Goal: Information Seeking & Learning: Check status

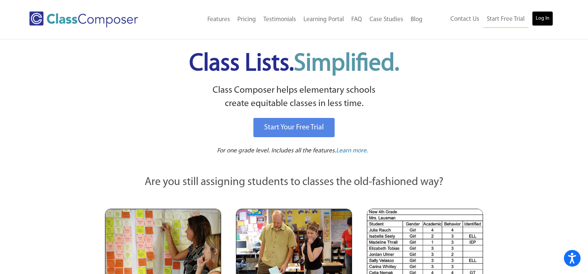
click at [543, 16] on link "Log In" at bounding box center [542, 18] width 21 height 15
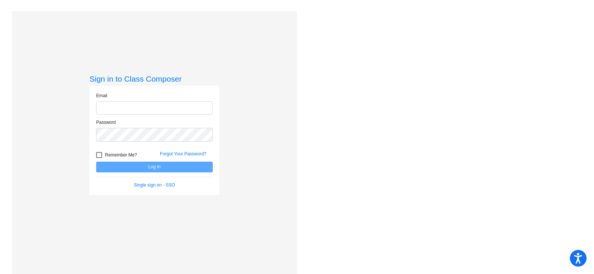
type input "[EMAIL_ADDRESS][DOMAIN_NAME]"
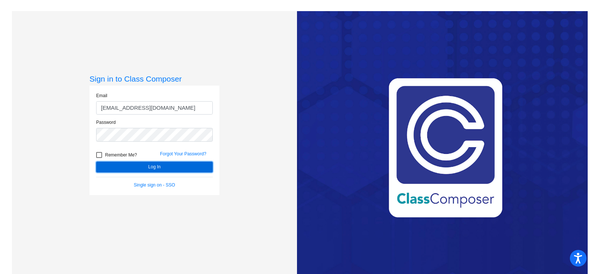
click at [152, 168] on button "Log In" at bounding box center [154, 167] width 117 height 11
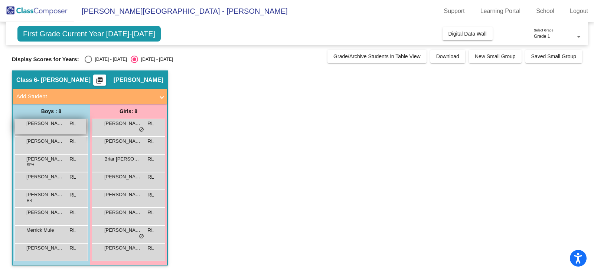
click at [68, 128] on div "Adam Strong RL lock do_not_disturb_alt" at bounding box center [50, 126] width 71 height 15
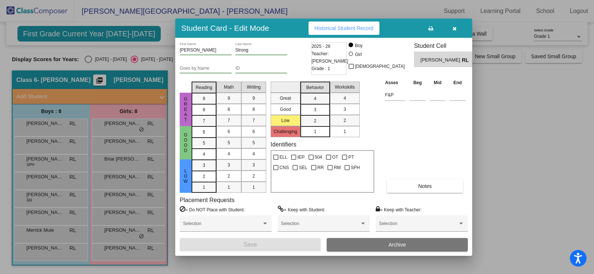
click at [334, 28] on span "Historical Student Record" at bounding box center [343, 28] width 59 height 6
click at [54, 210] on div at bounding box center [297, 137] width 594 height 274
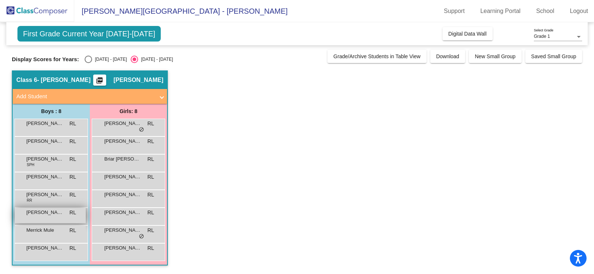
click at [55, 212] on span "Jesse Schuyler" at bounding box center [44, 212] width 37 height 7
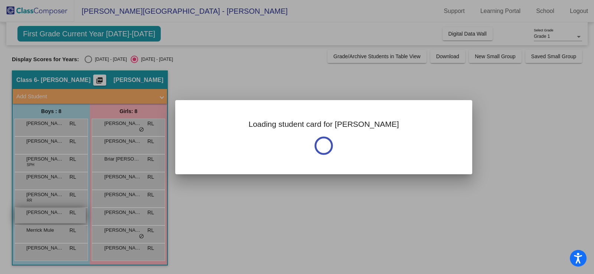
click at [55, 212] on div at bounding box center [297, 137] width 594 height 274
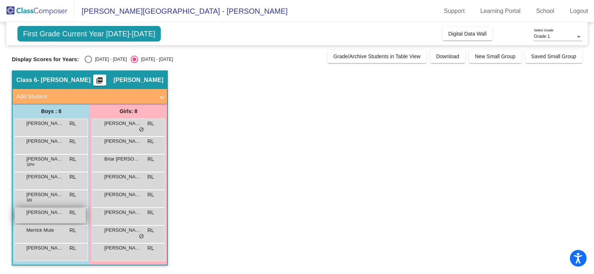
click at [63, 216] on span "Jesse Schuyler" at bounding box center [44, 212] width 37 height 7
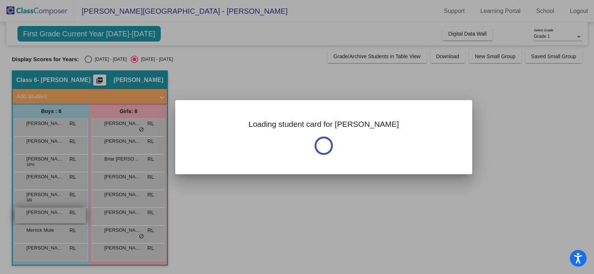
click at [63, 216] on div at bounding box center [297, 137] width 594 height 274
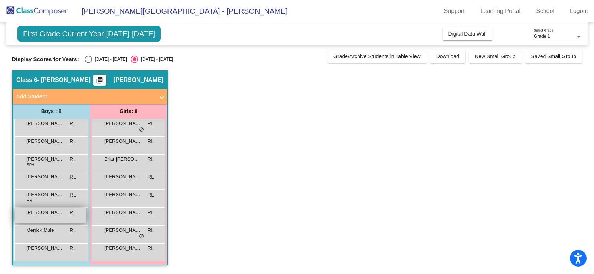
click at [63, 216] on span "Jesse Schuyler" at bounding box center [44, 212] width 37 height 7
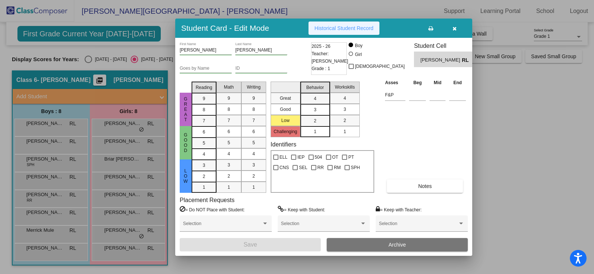
click at [360, 29] on span "Historical Student Record" at bounding box center [343, 28] width 59 height 6
click at [119, 233] on div at bounding box center [297, 137] width 594 height 274
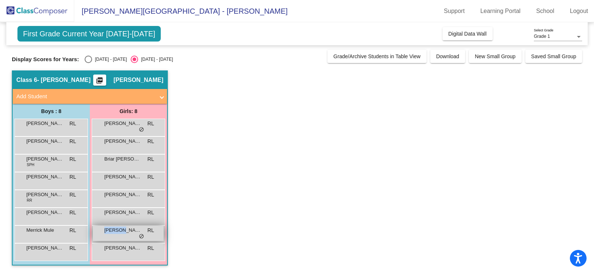
click at [120, 233] on span "Meliana Fiacco" at bounding box center [122, 230] width 37 height 7
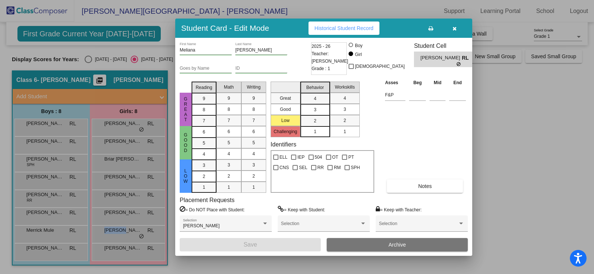
click at [346, 24] on button "Historical Student Record" at bounding box center [344, 28] width 71 height 13
click at [130, 180] on div at bounding box center [297, 137] width 594 height 274
click at [130, 180] on span "Carmelina Newcomb" at bounding box center [122, 176] width 37 height 7
click at [340, 25] on span "Historical Student Record" at bounding box center [343, 28] width 59 height 6
click at [128, 251] on div at bounding box center [297, 137] width 594 height 274
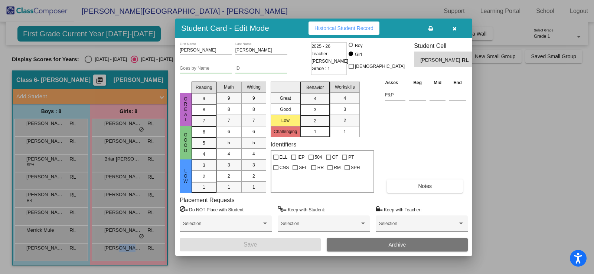
click at [128, 251] on span "Thea Becker" at bounding box center [122, 248] width 37 height 7
click at [348, 25] on span "Historical Student Record" at bounding box center [343, 28] width 59 height 6
click at [138, 198] on div at bounding box center [297, 137] width 594 height 274
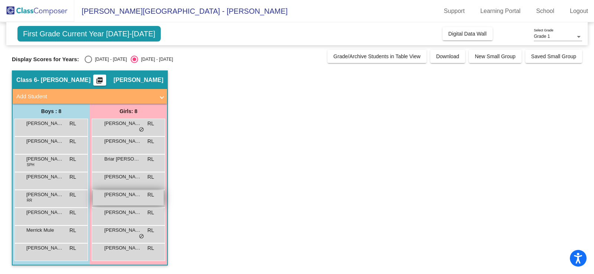
click at [138, 198] on span "Lillian Scribani" at bounding box center [122, 194] width 37 height 7
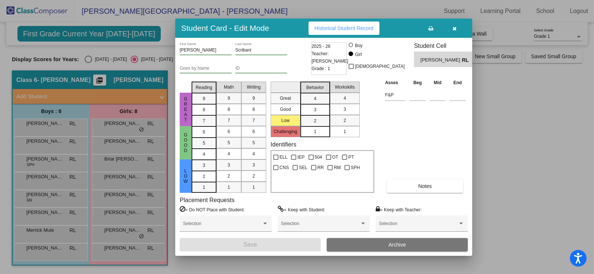
click at [336, 29] on span "Historical Student Record" at bounding box center [343, 28] width 59 height 6
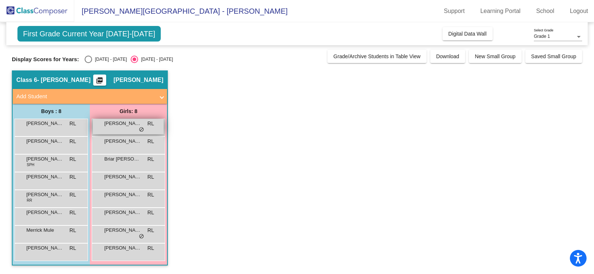
click at [118, 129] on div "Allie Alaxanian RL lock do_not_disturb_alt" at bounding box center [128, 126] width 71 height 15
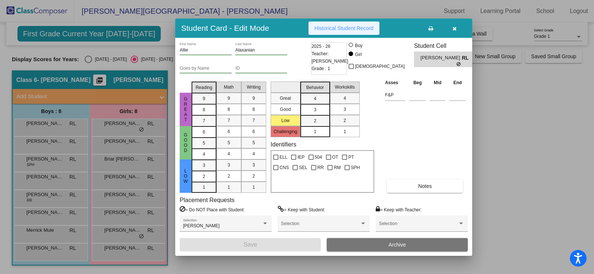
click at [347, 29] on span "Historical Student Record" at bounding box center [343, 28] width 59 height 6
click at [64, 198] on div at bounding box center [297, 137] width 594 height 274
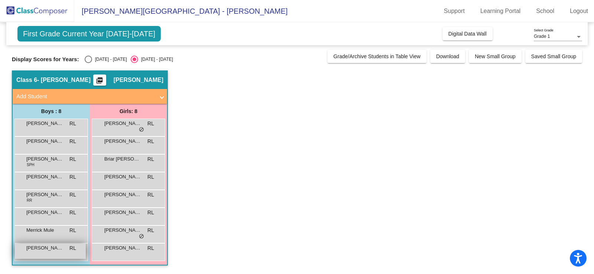
click at [54, 252] on div "Wyatt Trianni RL lock do_not_disturb_alt" at bounding box center [50, 251] width 71 height 15
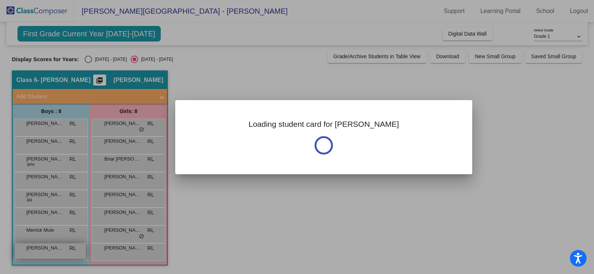
click at [54, 252] on div at bounding box center [297, 137] width 594 height 274
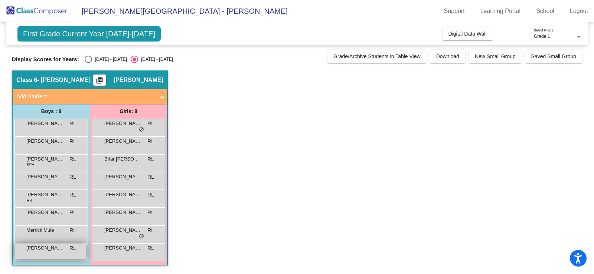
click at [54, 252] on div "Wyatt Trianni RL lock do_not_disturb_alt" at bounding box center [50, 251] width 71 height 15
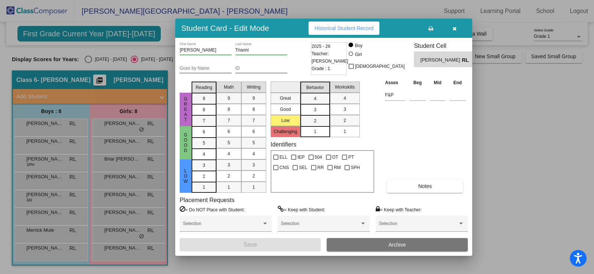
click at [363, 23] on button "Historical Student Record" at bounding box center [344, 28] width 71 height 13
click at [48, 249] on div at bounding box center [297, 137] width 594 height 274
click at [48, 249] on span "Wyatt Trianni" at bounding box center [44, 248] width 37 height 7
click at [359, 30] on span "Historical Student Record" at bounding box center [343, 28] width 59 height 6
click at [43, 180] on div at bounding box center [297, 137] width 594 height 274
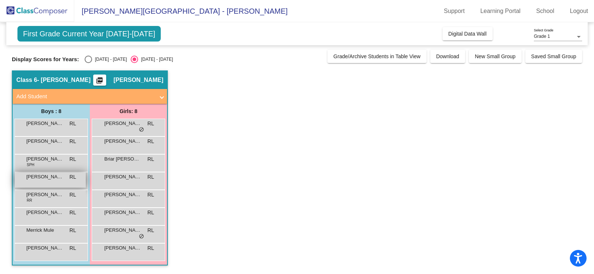
click at [43, 182] on div "Dalton Ward RL lock do_not_disturb_alt" at bounding box center [50, 180] width 71 height 15
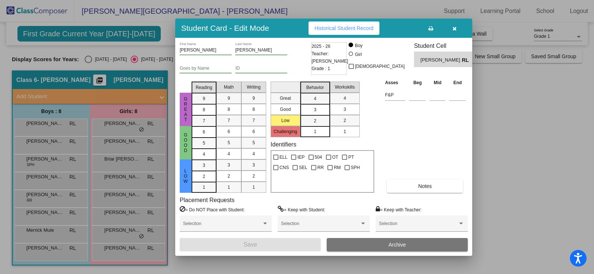
click at [335, 27] on span "Historical Student Record" at bounding box center [343, 28] width 59 height 6
